Goal: Information Seeking & Learning: Learn about a topic

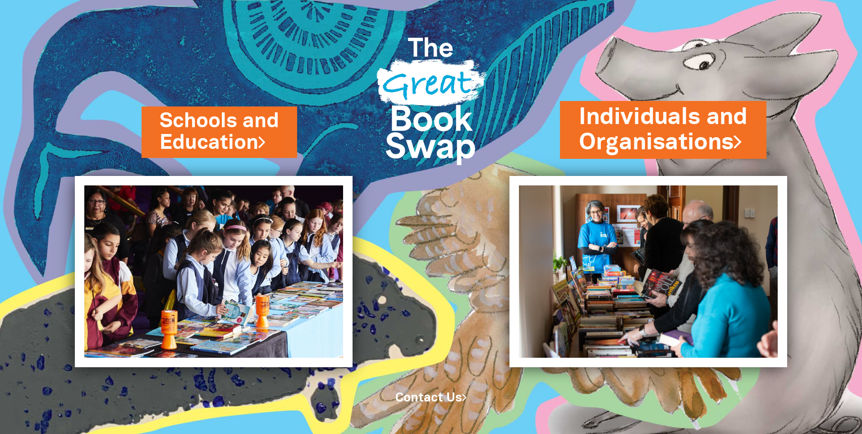
click at [688, 118] on link "Individuals and Organisations" at bounding box center [663, 129] width 169 height 57
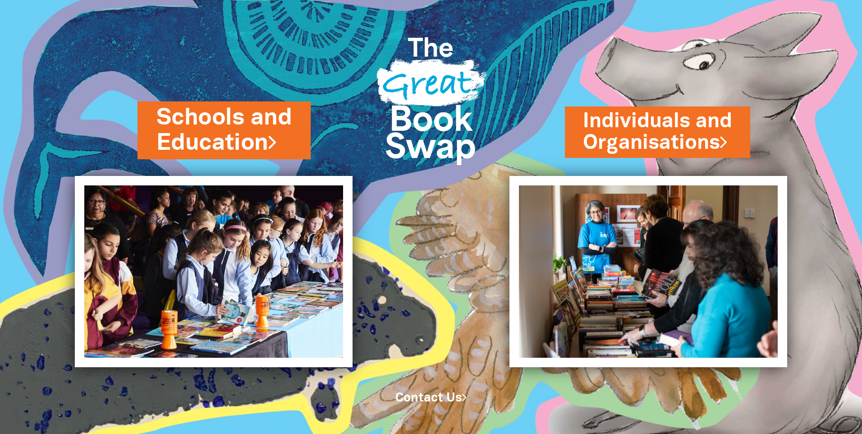
click at [247, 125] on link "Schools and Education" at bounding box center [223, 130] width 135 height 57
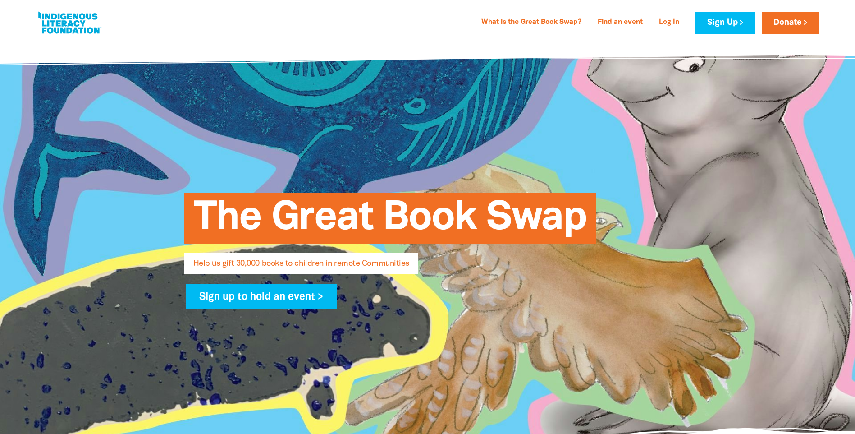
select select "AU"
click at [276, 210] on span "The Great Book Swap" at bounding box center [390, 222] width 394 height 44
click at [282, 204] on span "The Great Book Swap" at bounding box center [390, 222] width 394 height 44
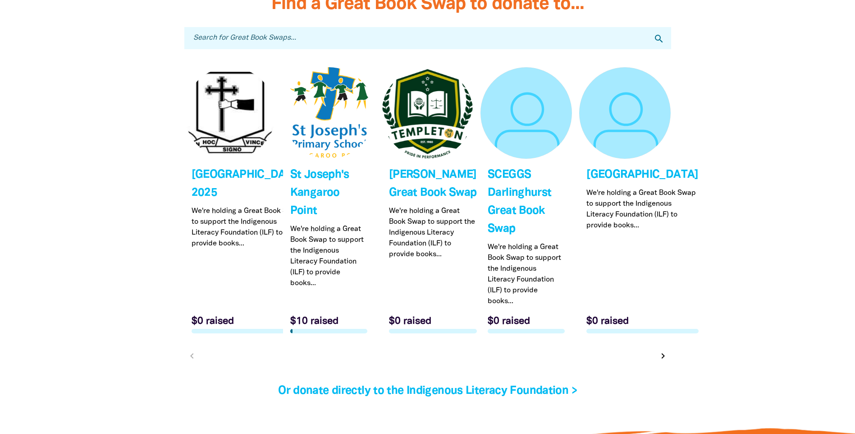
scroll to position [2570, 0]
